Goal: Find specific page/section: Find specific page/section

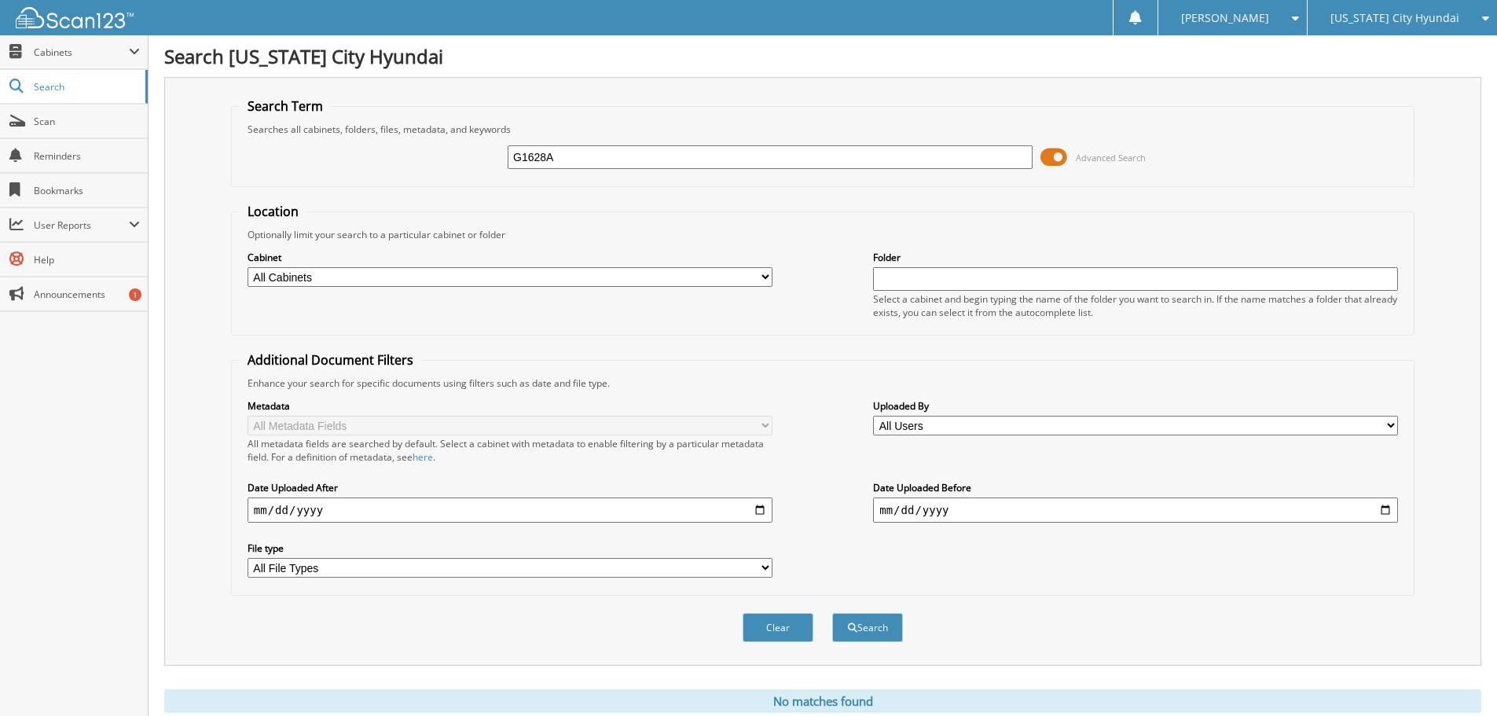
drag, startPoint x: 582, startPoint y: 160, endPoint x: 459, endPoint y: 471, distance: 334.7
click at [557, 154] on input "G1628A" at bounding box center [770, 157] width 525 height 24
drag, startPoint x: 577, startPoint y: 164, endPoint x: 471, endPoint y: 161, distance: 105.3
click at [471, 161] on div "G1628A Advanced Search" at bounding box center [823, 157] width 1166 height 42
type input "m"
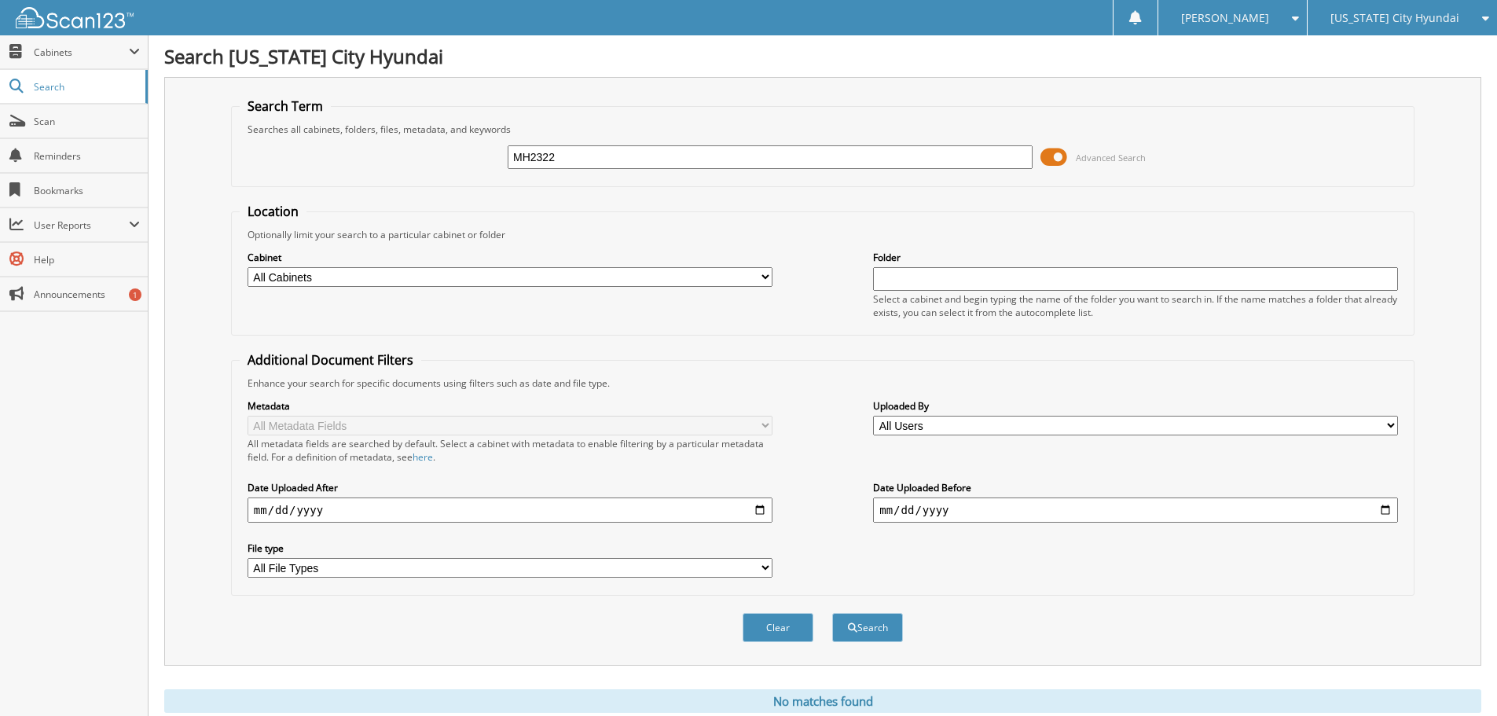
type input "MH2322"
click at [832, 613] on button "Search" at bounding box center [867, 627] width 71 height 29
drag, startPoint x: 575, startPoint y: 161, endPoint x: 488, endPoint y: 159, distance: 87.2
click at [488, 159] on div "MH2322 Advanced Search" at bounding box center [823, 157] width 1166 height 42
type input "MH2380"
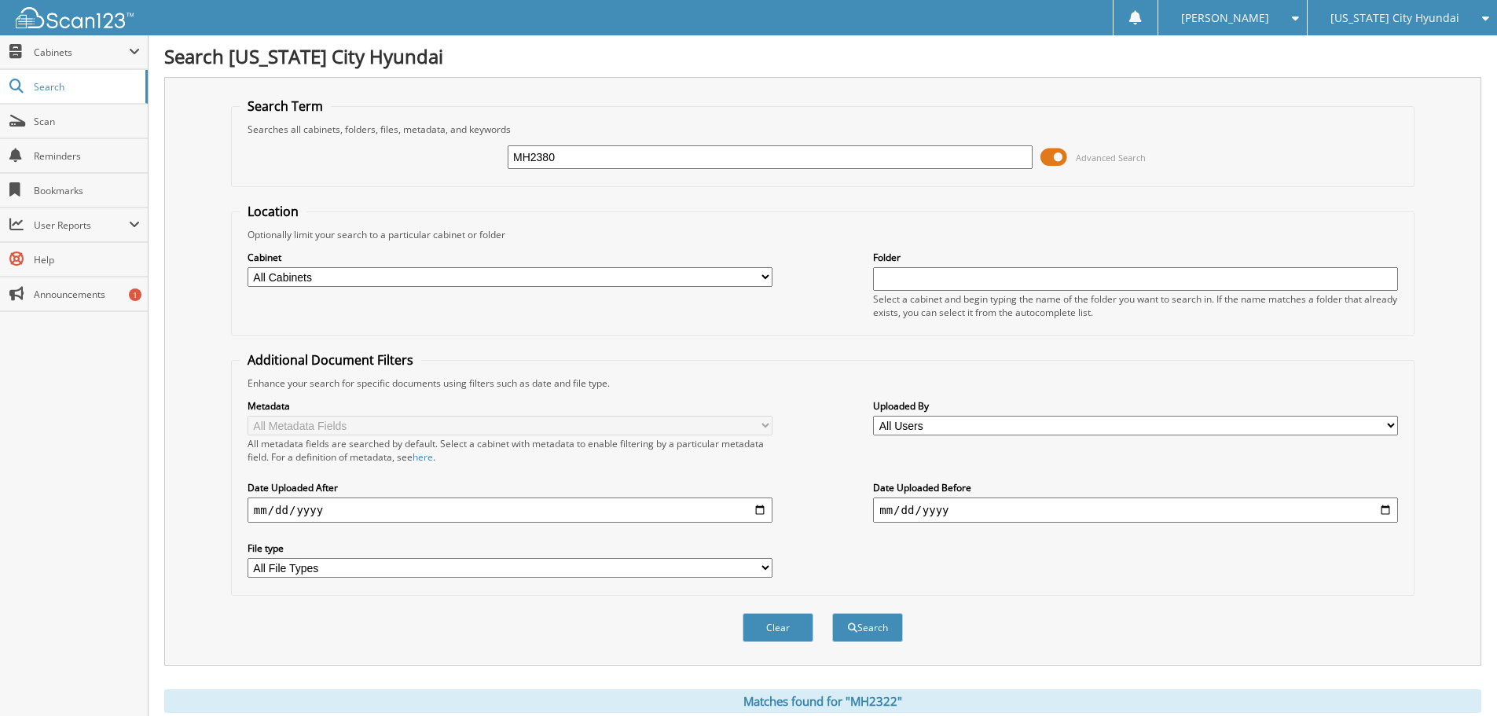
click at [832, 613] on button "Search" at bounding box center [867, 627] width 71 height 29
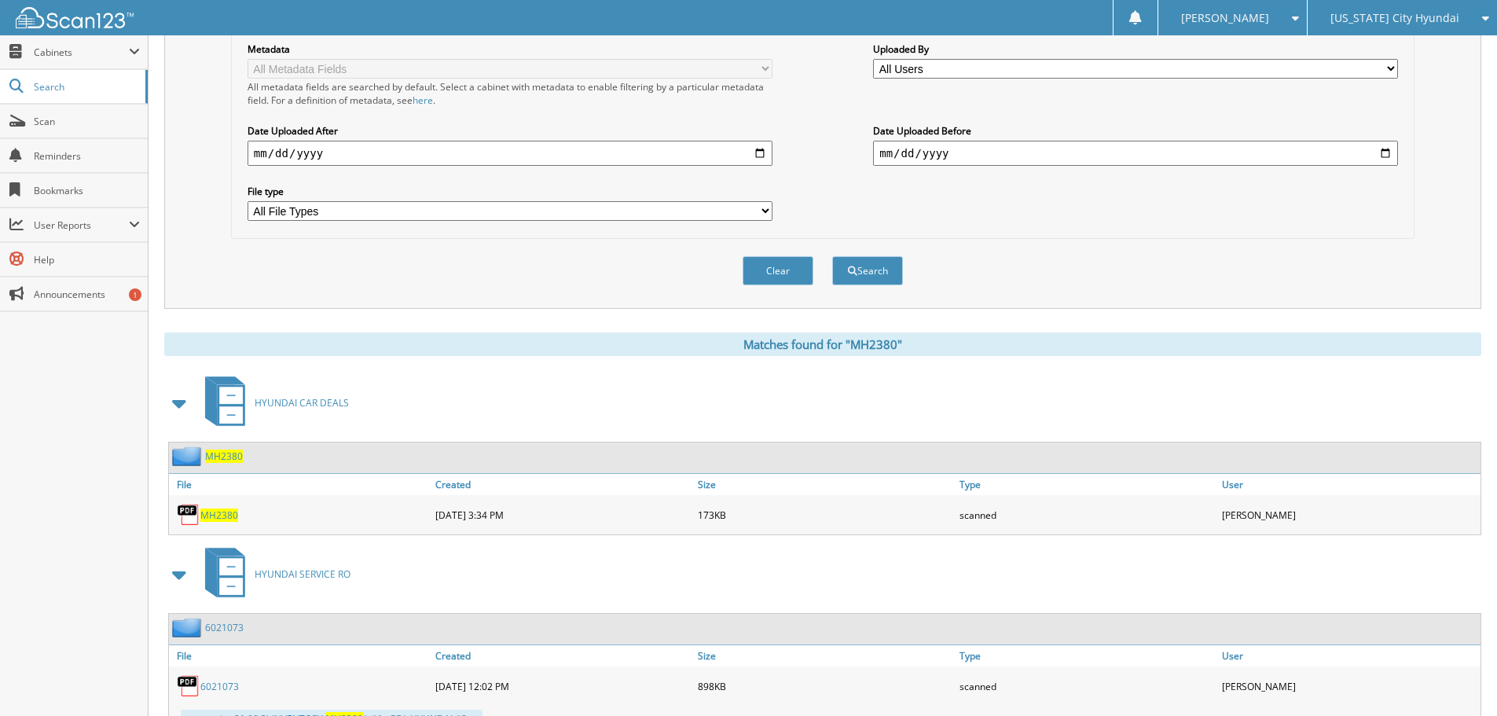
scroll to position [107, 0]
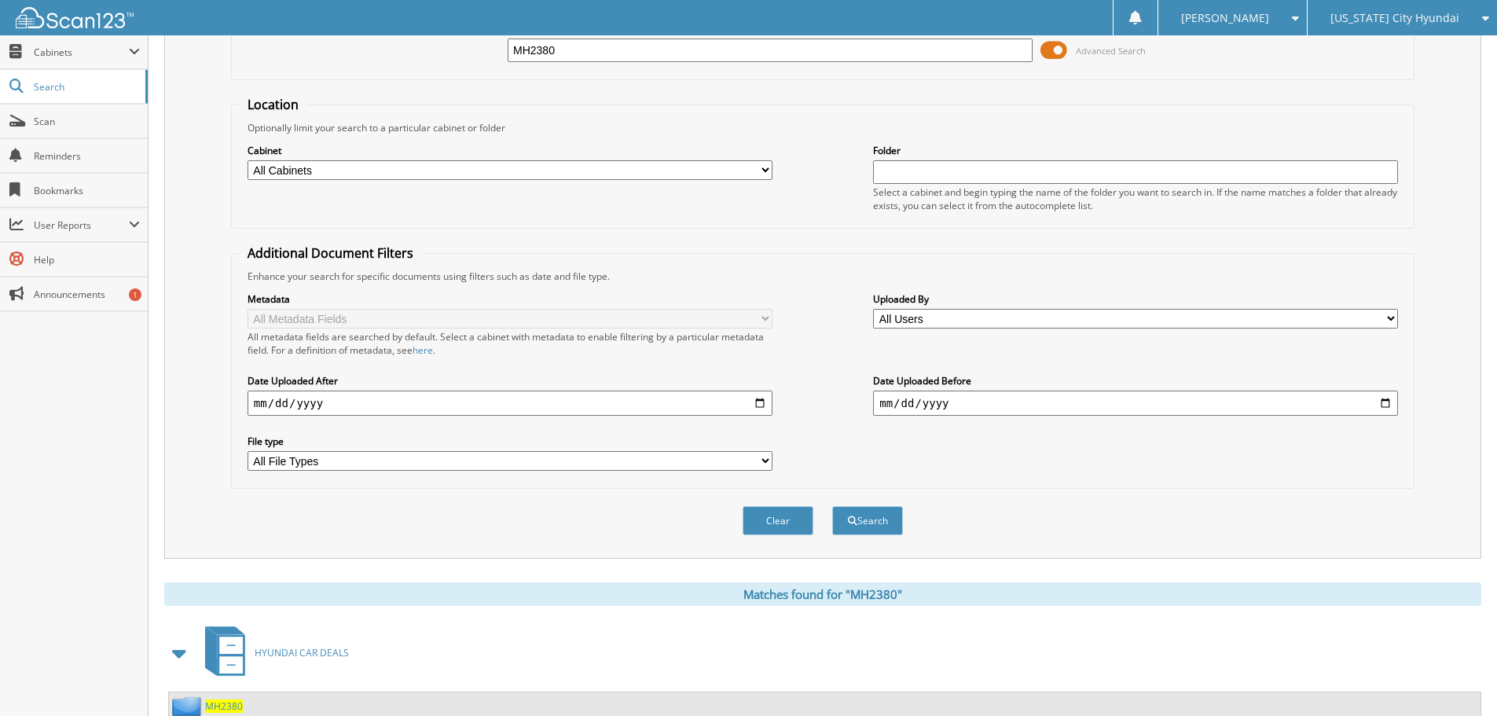
drag, startPoint x: 581, startPoint y: 55, endPoint x: 465, endPoint y: 46, distance: 115.8
click at [465, 46] on div "MH2380 Advanced Search" at bounding box center [823, 50] width 1166 height 42
type input "MH2348"
click at [832, 506] on button "Search" at bounding box center [867, 520] width 71 height 29
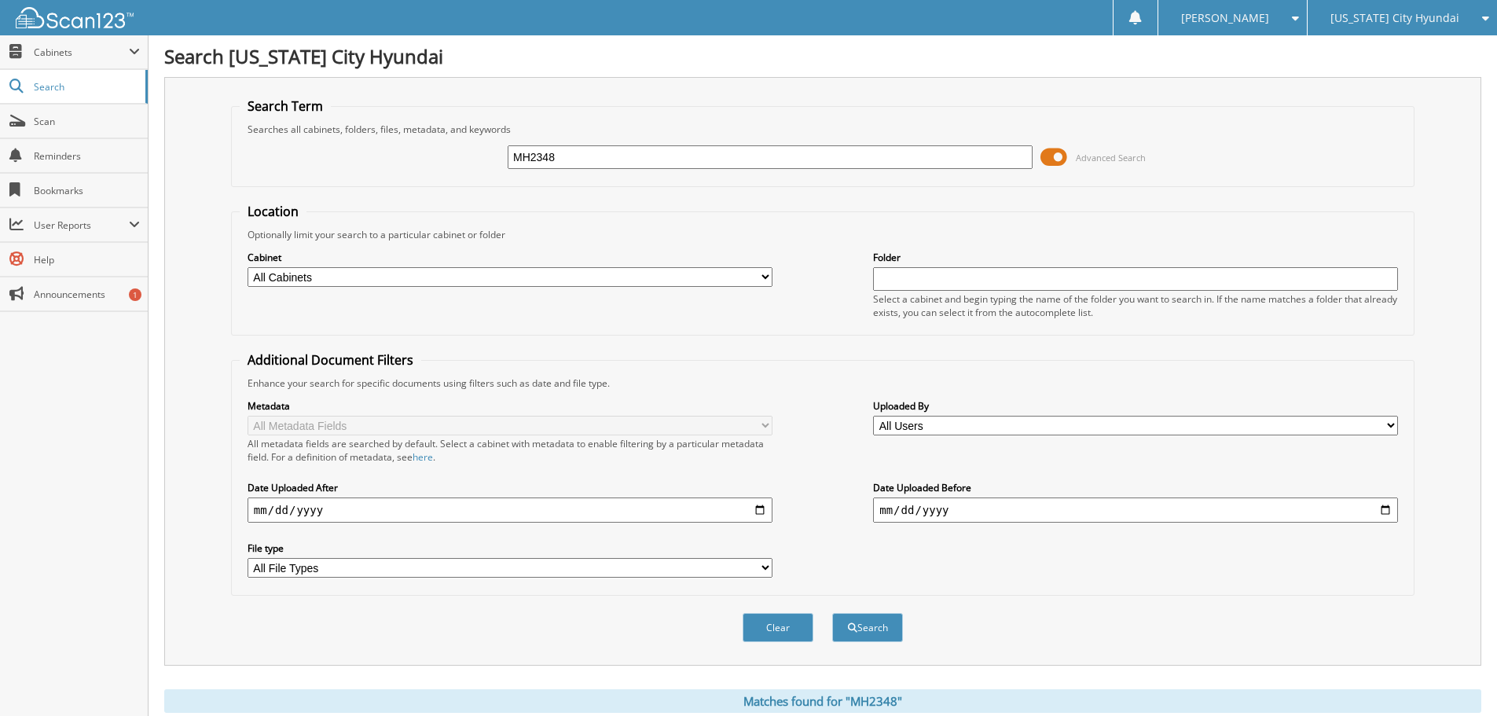
drag, startPoint x: 513, startPoint y: 158, endPoint x: 460, endPoint y: 138, distance: 56.2
click at [464, 150] on div "MH2348 Advanced Search" at bounding box center [823, 157] width 1166 height 42
type input "MH2263"
click at [832, 613] on button "Search" at bounding box center [867, 627] width 71 height 29
drag, startPoint x: 588, startPoint y: 158, endPoint x: 459, endPoint y: 152, distance: 129.8
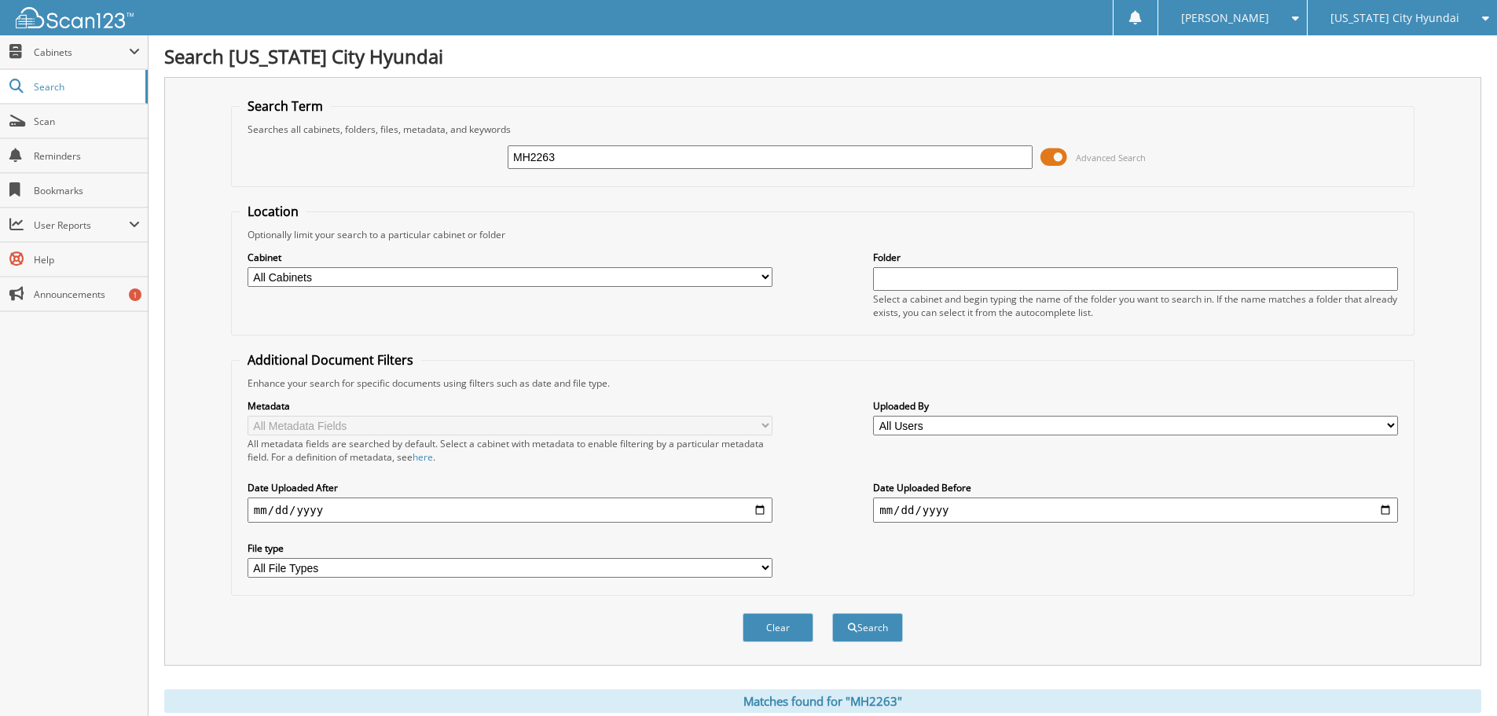
click at [459, 152] on div "MH2263 Advanced Search" at bounding box center [823, 157] width 1166 height 42
type input "P40685"
click at [832, 613] on button "Search" at bounding box center [867, 627] width 71 height 29
drag, startPoint x: 517, startPoint y: 154, endPoint x: 461, endPoint y: 149, distance: 56.0
click at [461, 150] on div "P40685 Advanced Search" at bounding box center [823, 157] width 1166 height 42
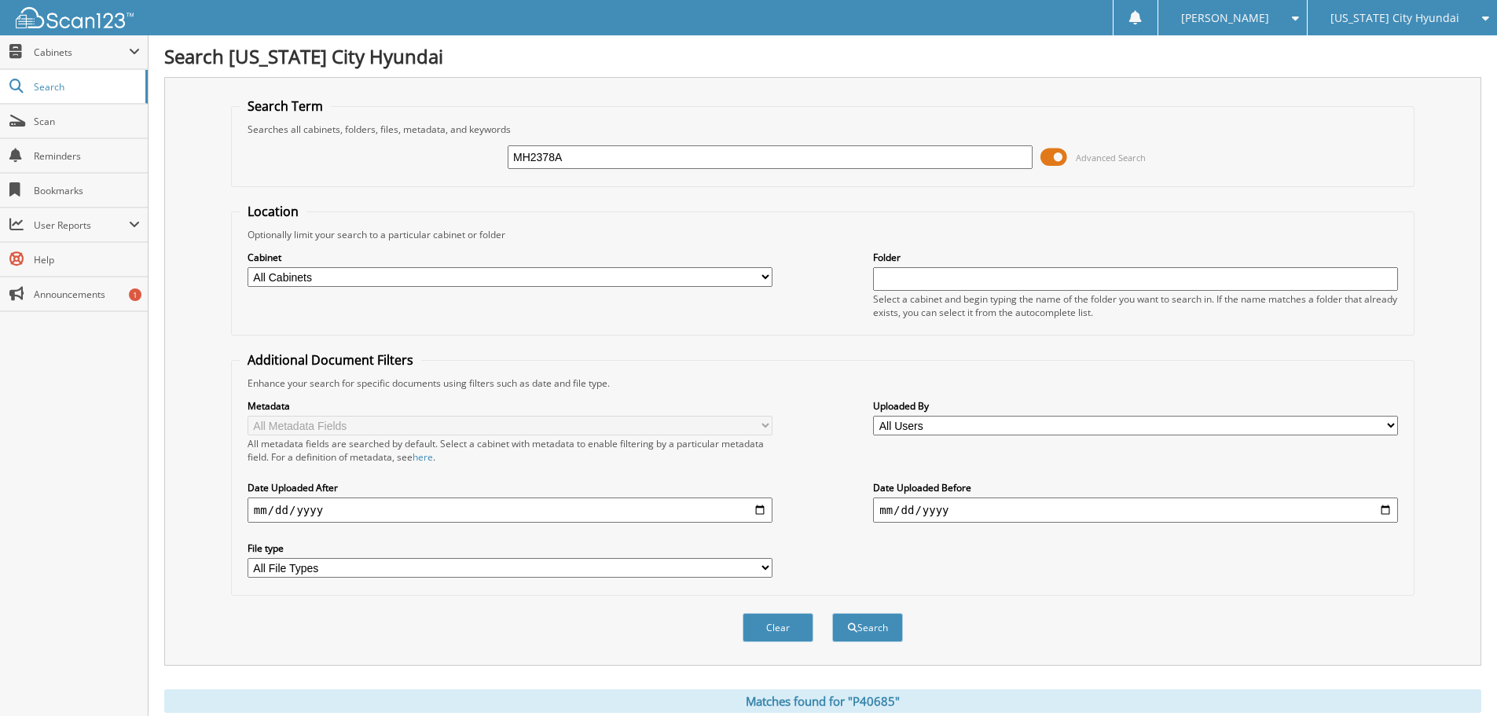
type input "MH2378A"
click at [832, 613] on button "Search" at bounding box center [867, 627] width 71 height 29
click at [1363, 14] on span "[US_STATE] City Hyundai" at bounding box center [1394, 17] width 129 height 9
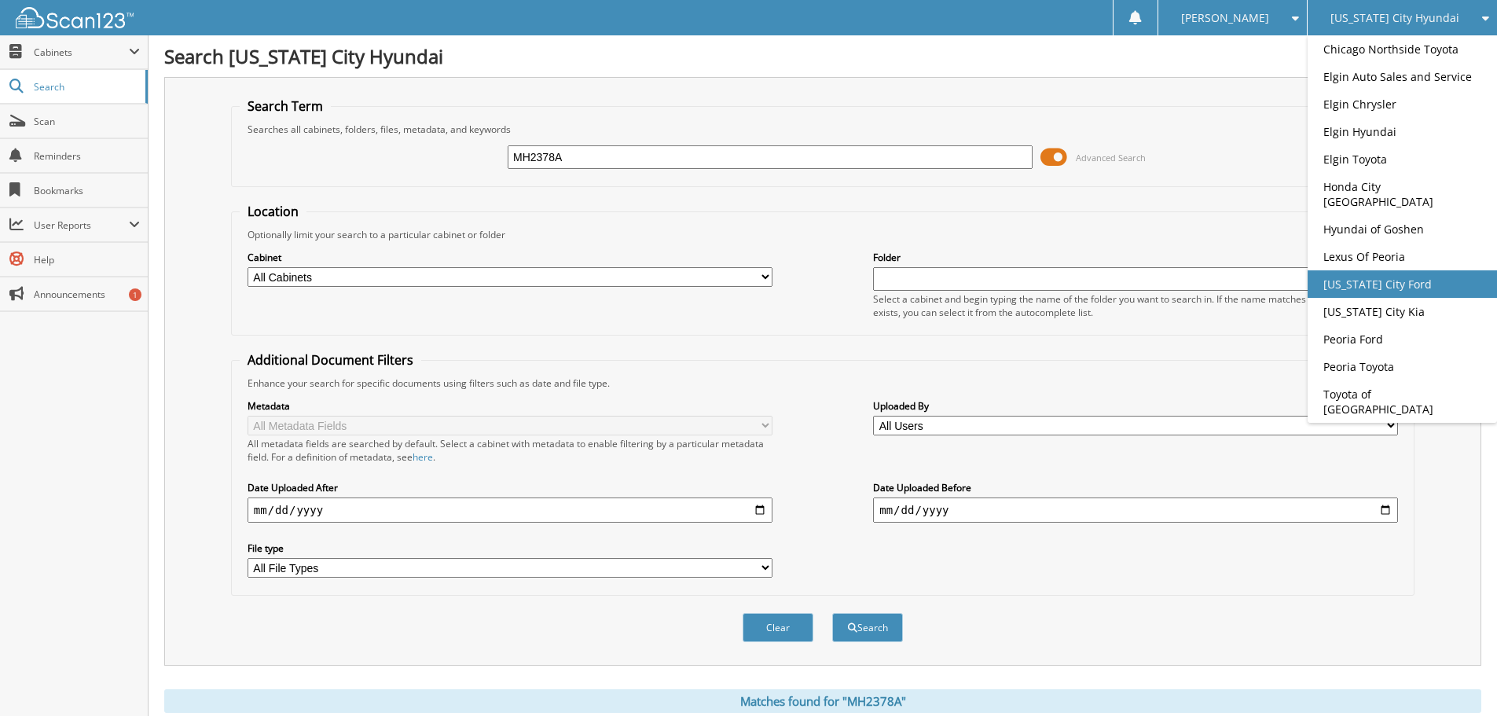
click at [1357, 270] on link "[US_STATE] City Ford" at bounding box center [1401, 283] width 189 height 27
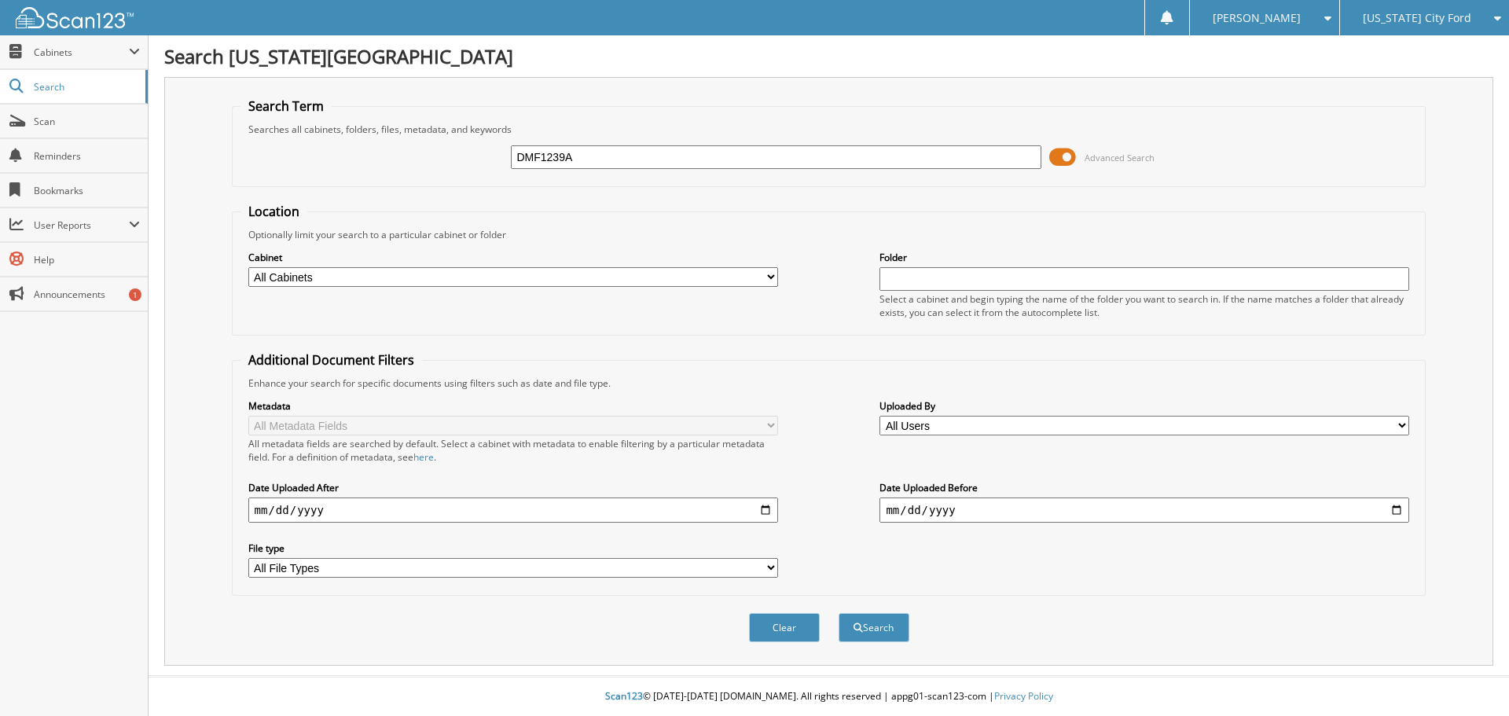
type input "DMF1239A"
click at [838, 613] on button "Search" at bounding box center [873, 627] width 71 height 29
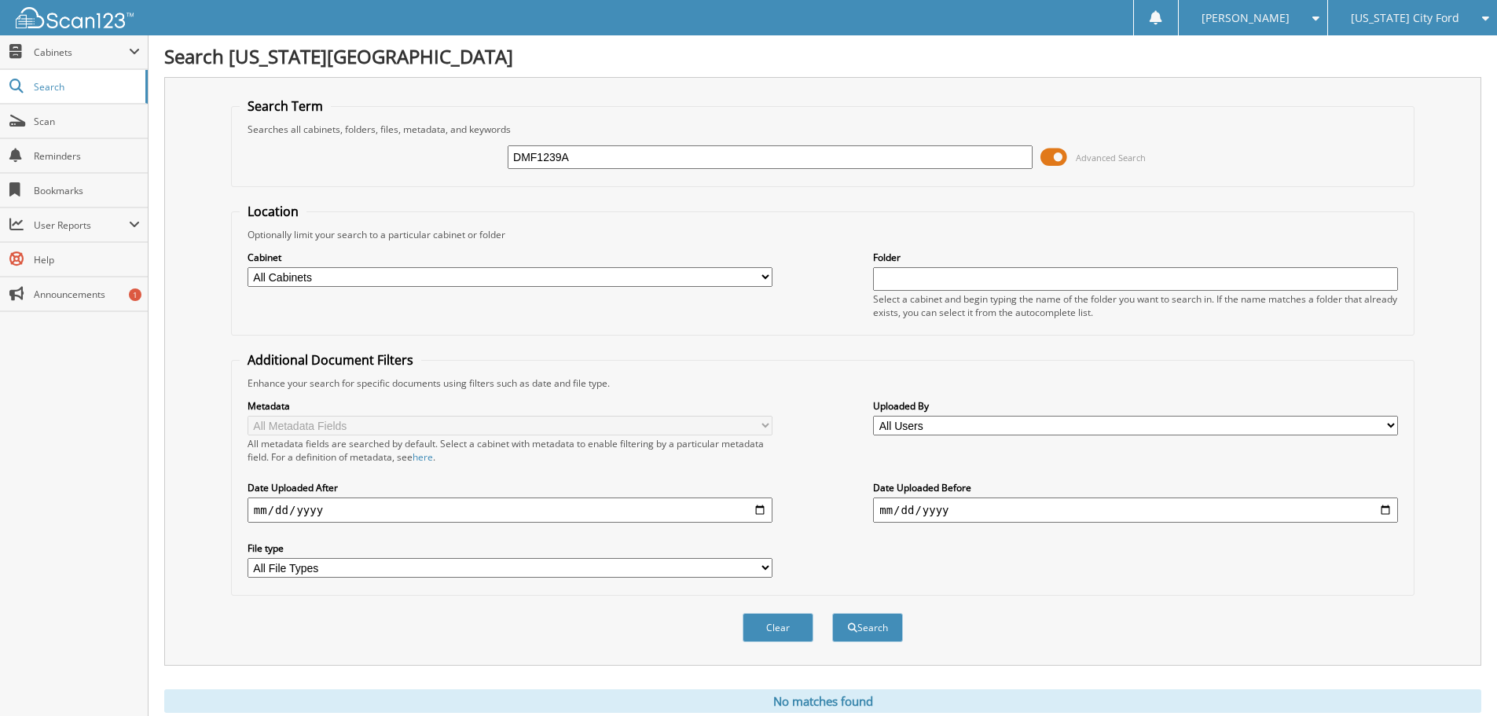
drag, startPoint x: 599, startPoint y: 158, endPoint x: 474, endPoint y: 141, distance: 126.9
click at [474, 141] on div "DMF1239A Advanced Search" at bounding box center [823, 157] width 1166 height 42
type input "P125A"
click at [832, 613] on button "Search" at bounding box center [867, 627] width 71 height 29
drag, startPoint x: 566, startPoint y: 156, endPoint x: 460, endPoint y: 134, distance: 108.9
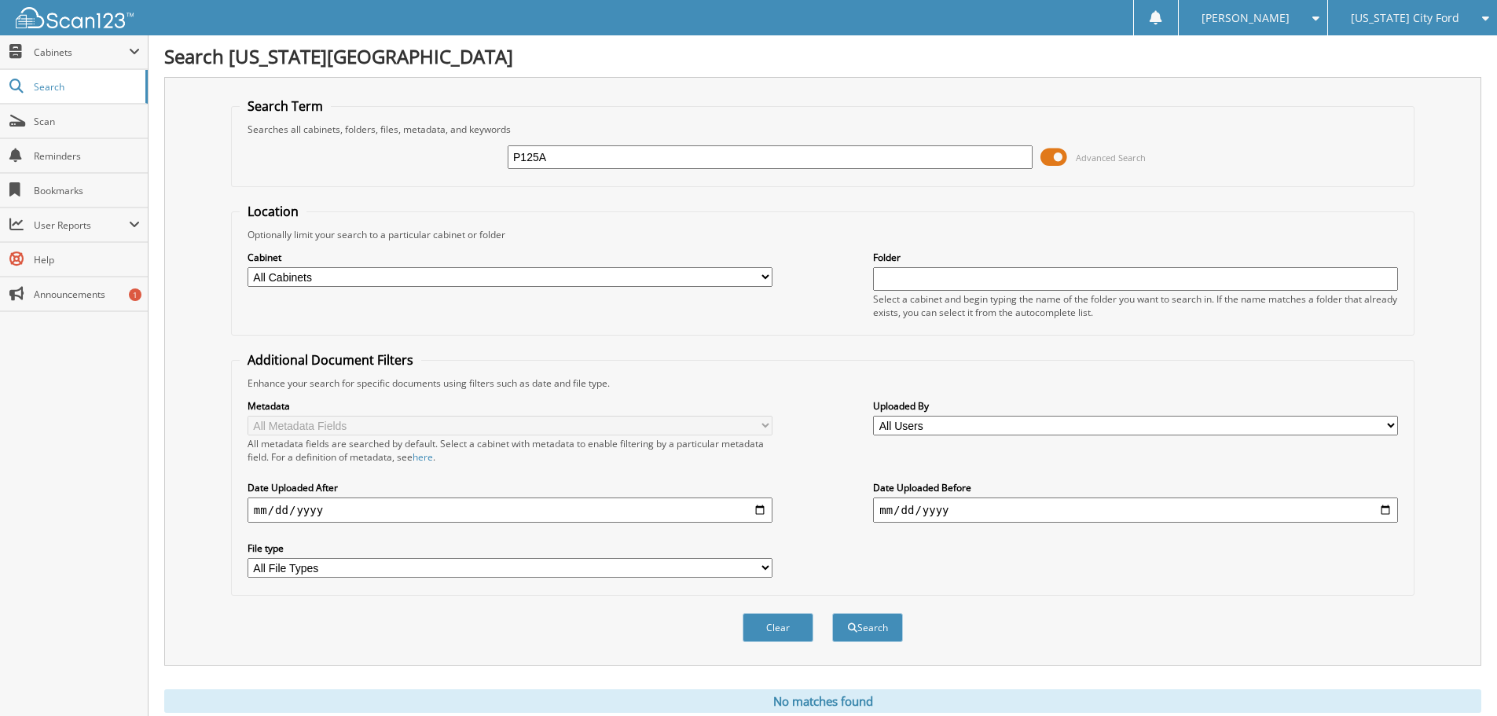
click at [460, 134] on fieldset "Search Term Searches all cabinets, folders, files, metadata, and keywords P125A…" at bounding box center [822, 142] width 1183 height 90
type input "P1125A"
click at [832, 613] on button "Search" at bounding box center [867, 627] width 71 height 29
drag, startPoint x: 578, startPoint y: 158, endPoint x: 491, endPoint y: 159, distance: 87.2
click at [490, 160] on div "P1125A Advanced Search" at bounding box center [823, 157] width 1166 height 42
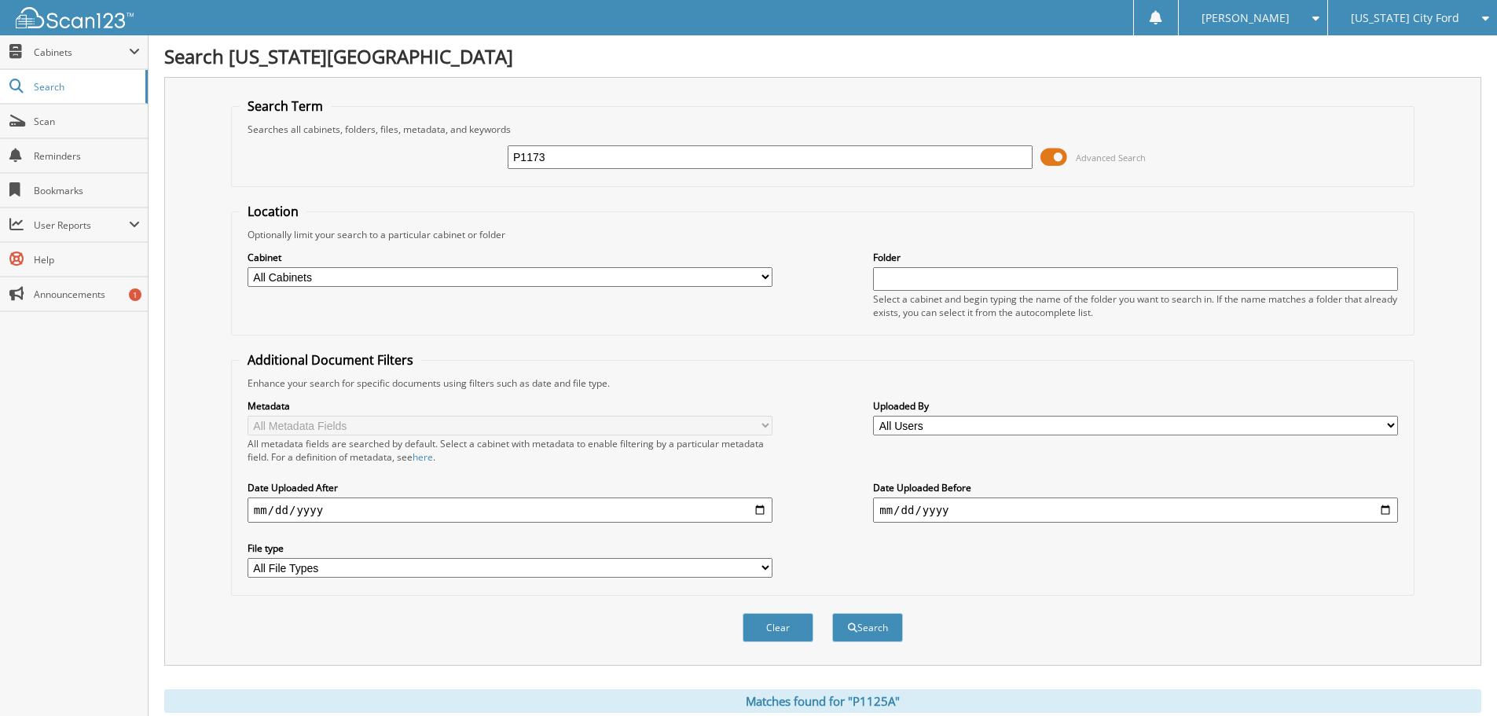
type input "P1173"
click at [832, 613] on button "Search" at bounding box center [867, 627] width 71 height 29
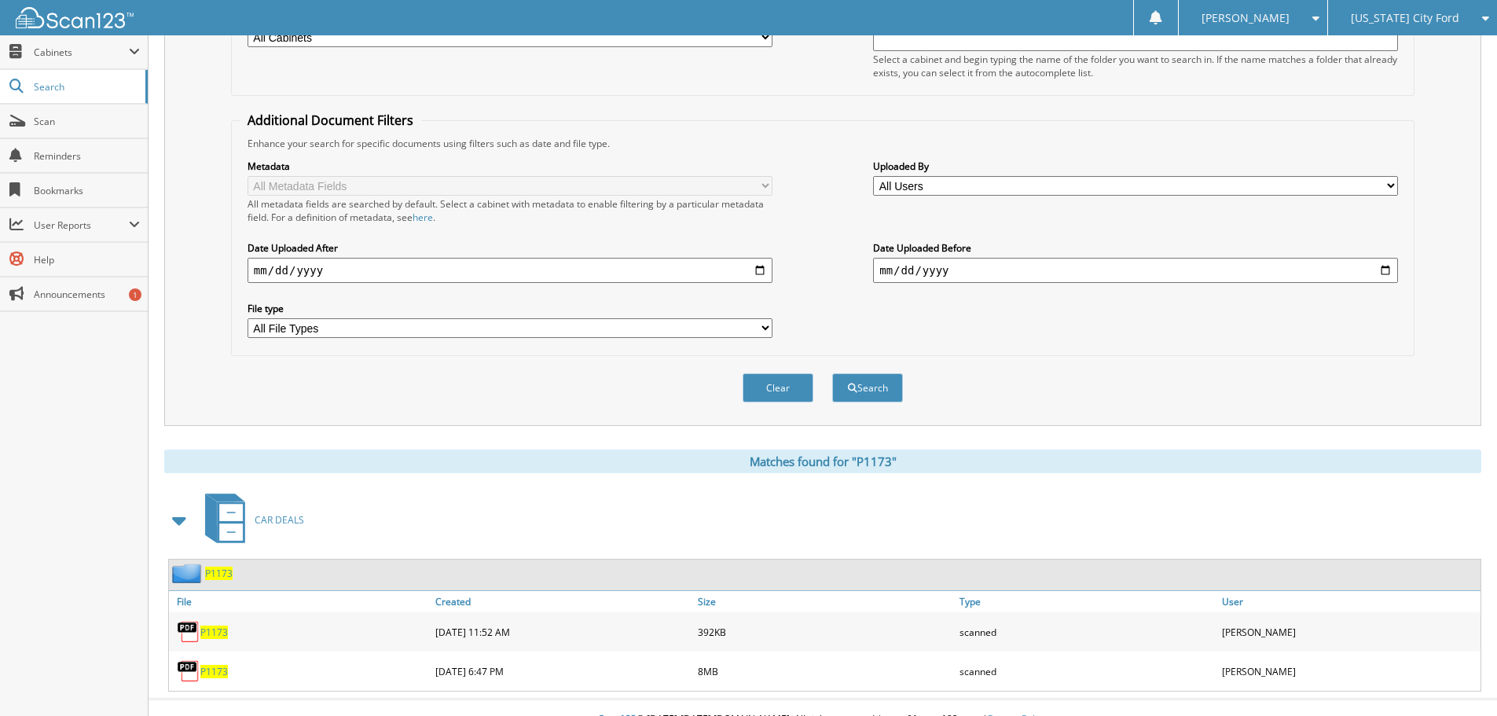
scroll to position [263, 0]
